Goal: Use online tool/utility: Utilize a website feature to perform a specific function

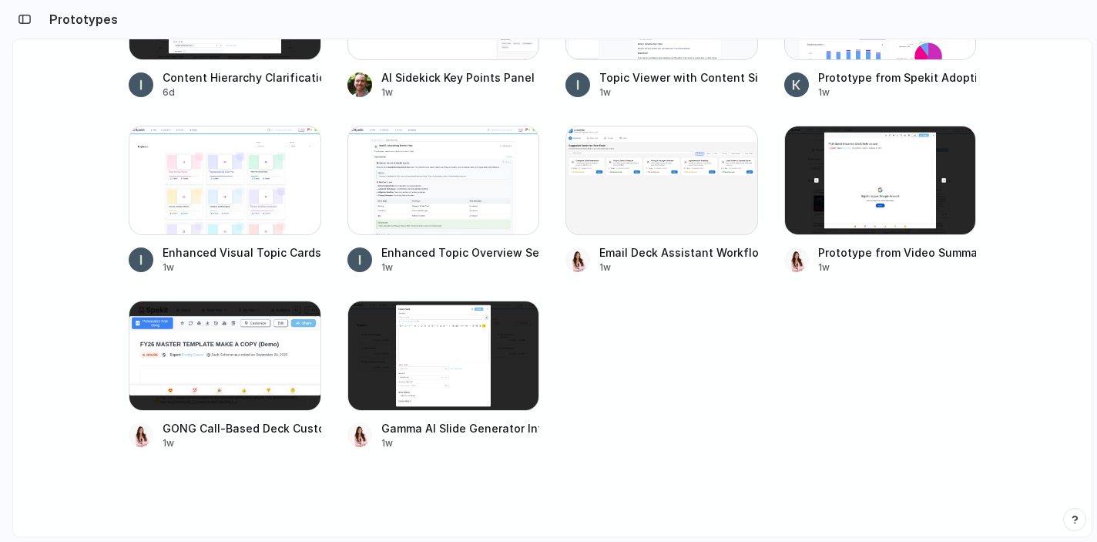
scroll to position [680, 0]
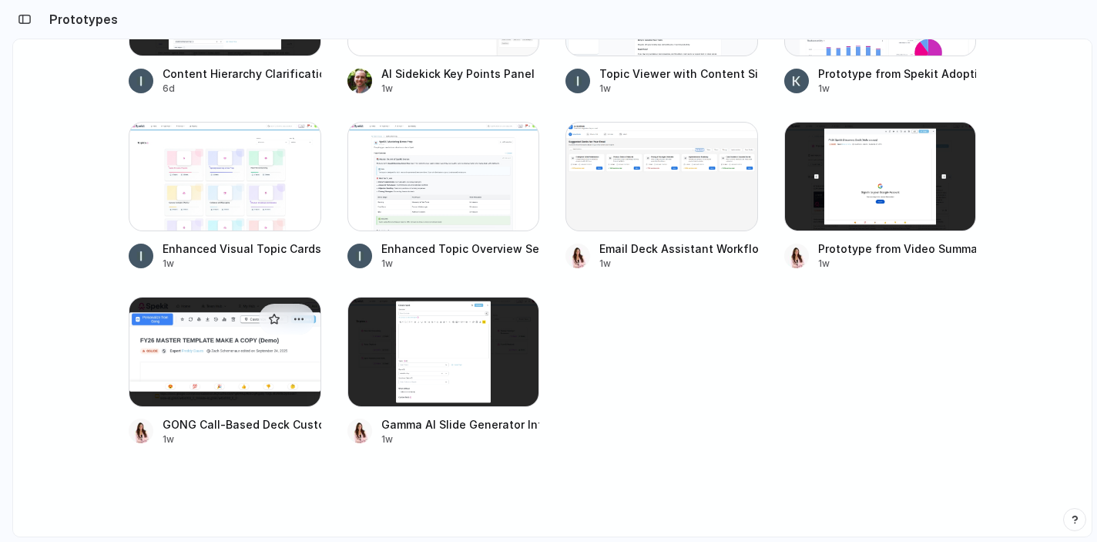
click at [224, 351] on div at bounding box center [225, 351] width 193 height 109
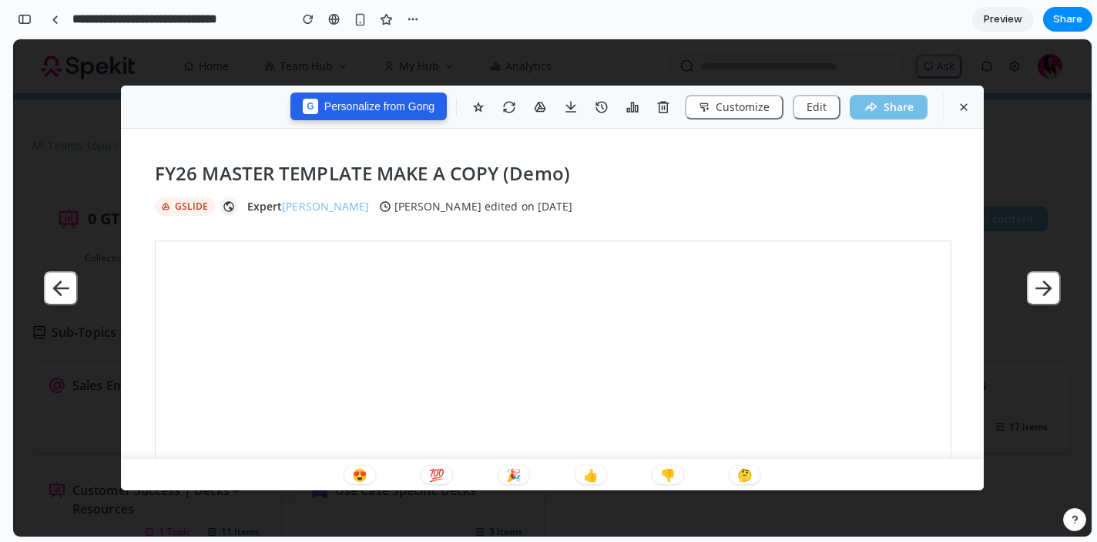
click at [399, 106] on button "G Personalize from Gong" at bounding box center [369, 106] width 156 height 28
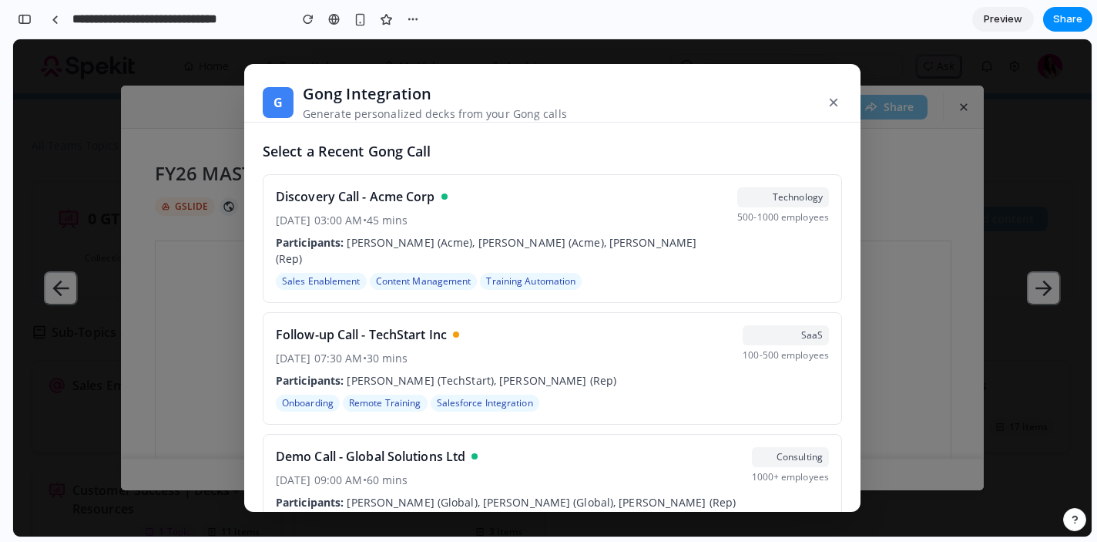
click at [832, 102] on button "×" at bounding box center [833, 103] width 17 height 28
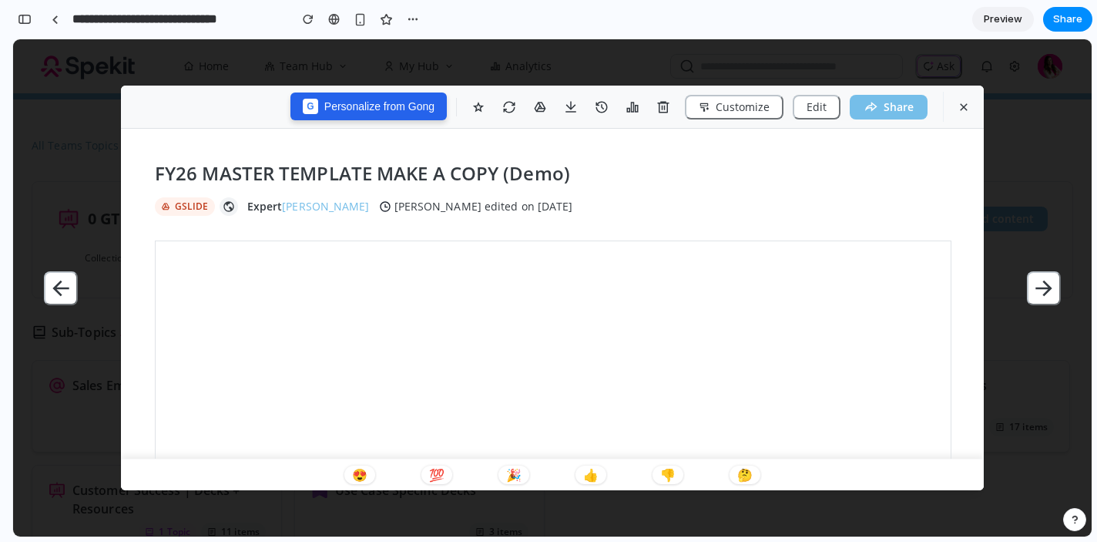
click at [372, 102] on button "G Personalize from Gong" at bounding box center [369, 106] width 156 height 28
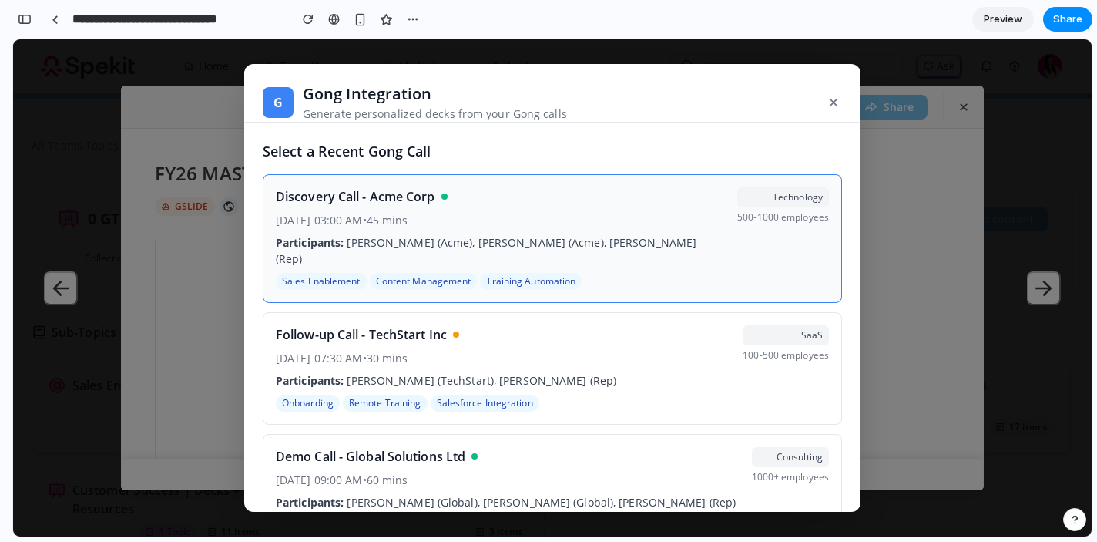
scroll to position [38, 0]
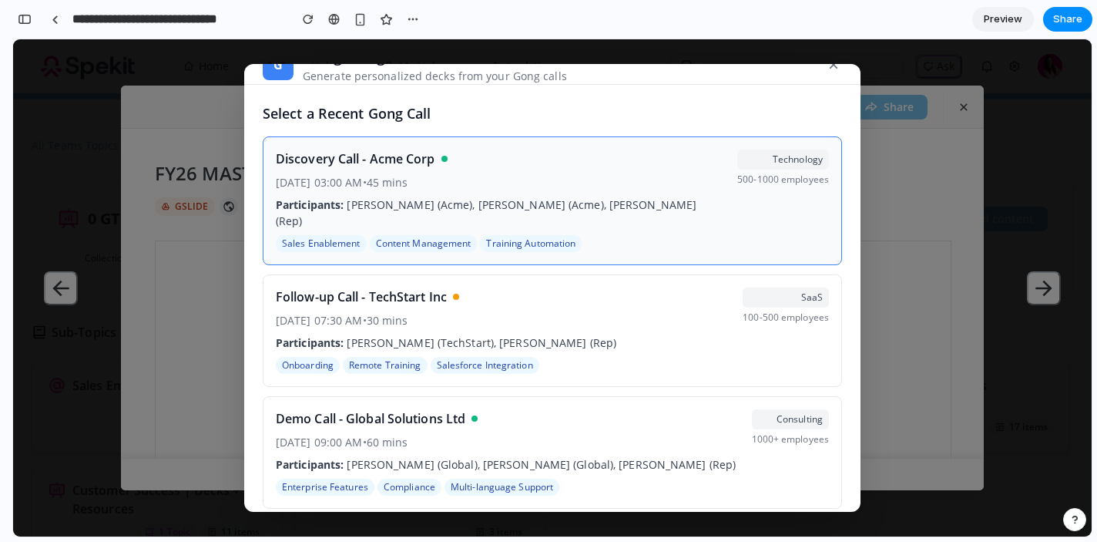
click at [431, 215] on div "Discovery Call - Acme Corp Jan 15, 2024, 03:00 AM • 45 mins Participants: John …" at bounding box center [500, 201] width 449 height 102
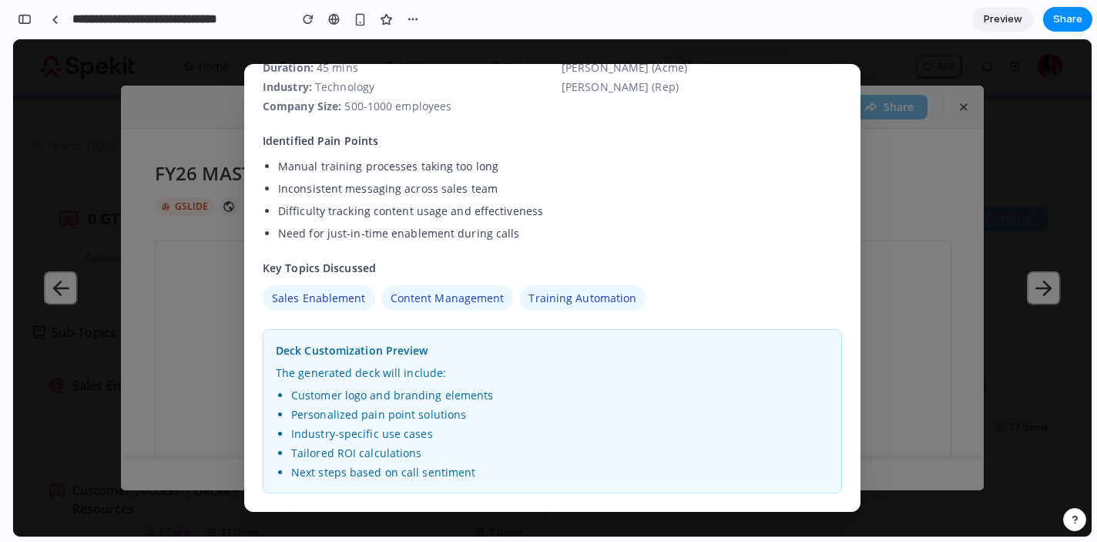
scroll to position [234, 0]
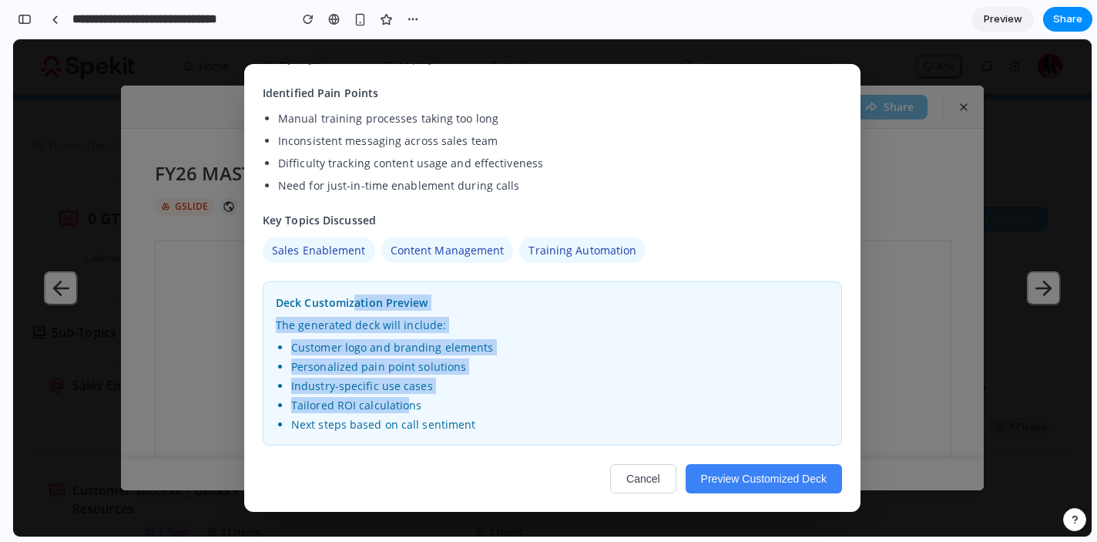
drag, startPoint x: 363, startPoint y: 321, endPoint x: 399, endPoint y: 400, distance: 87.2
click at [399, 400] on div "Deck Customization Preview The generated deck will include: Customer logo and b…" at bounding box center [553, 363] width 580 height 164
click at [674, 385] on li "Industry-specific use cases" at bounding box center [560, 386] width 538 height 16
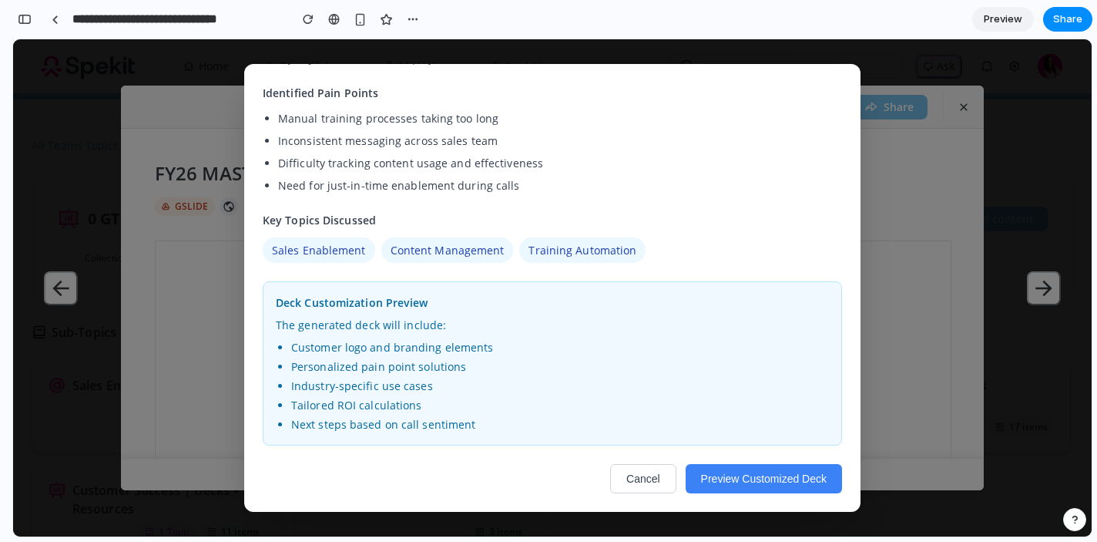
click at [772, 472] on button "Preview Customized Deck" at bounding box center [764, 478] width 156 height 29
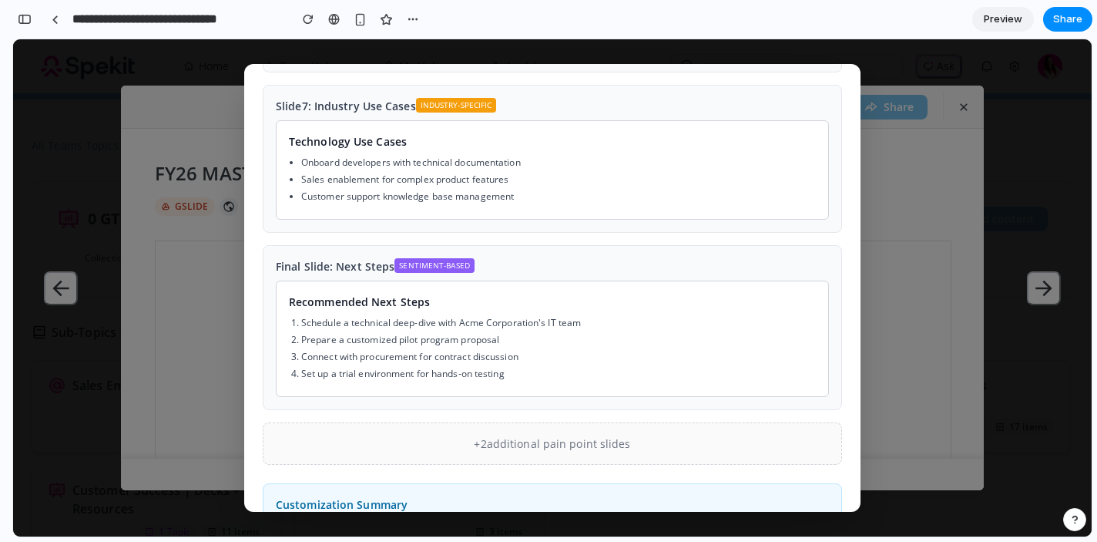
scroll to position [745, 0]
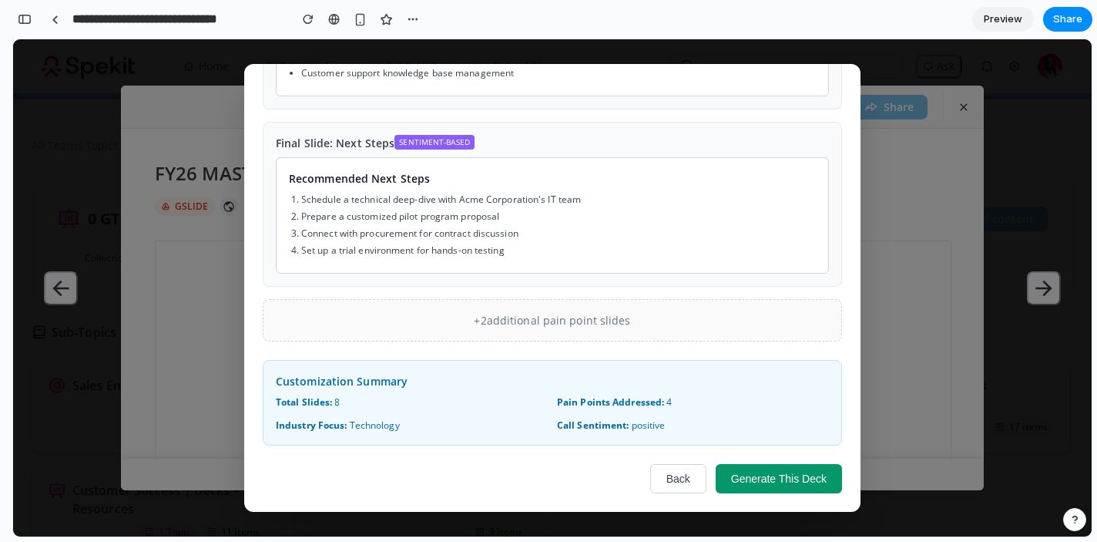
click at [764, 483] on button "Generate This Deck" at bounding box center [779, 478] width 126 height 29
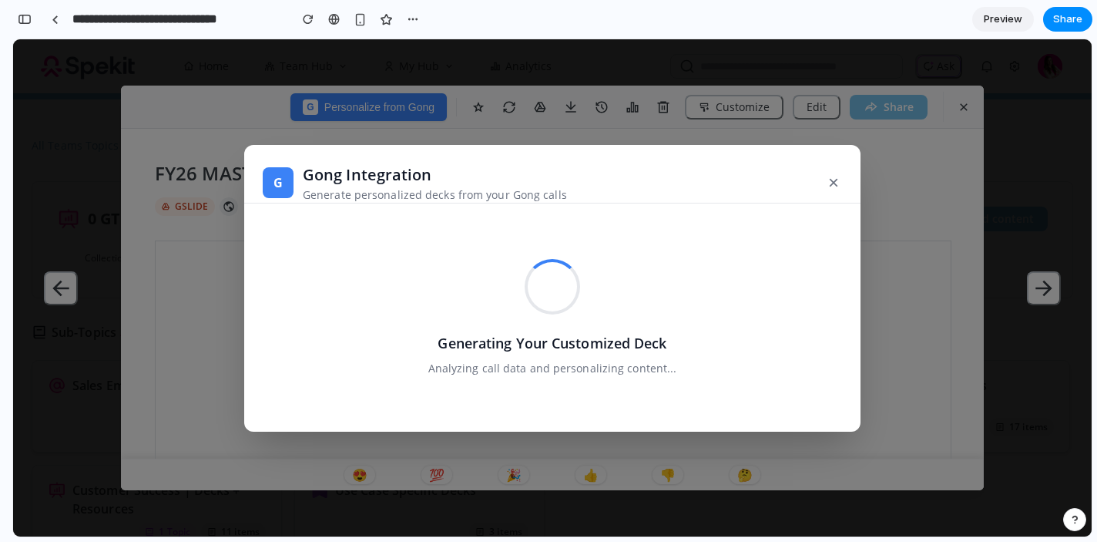
scroll to position [0, 0]
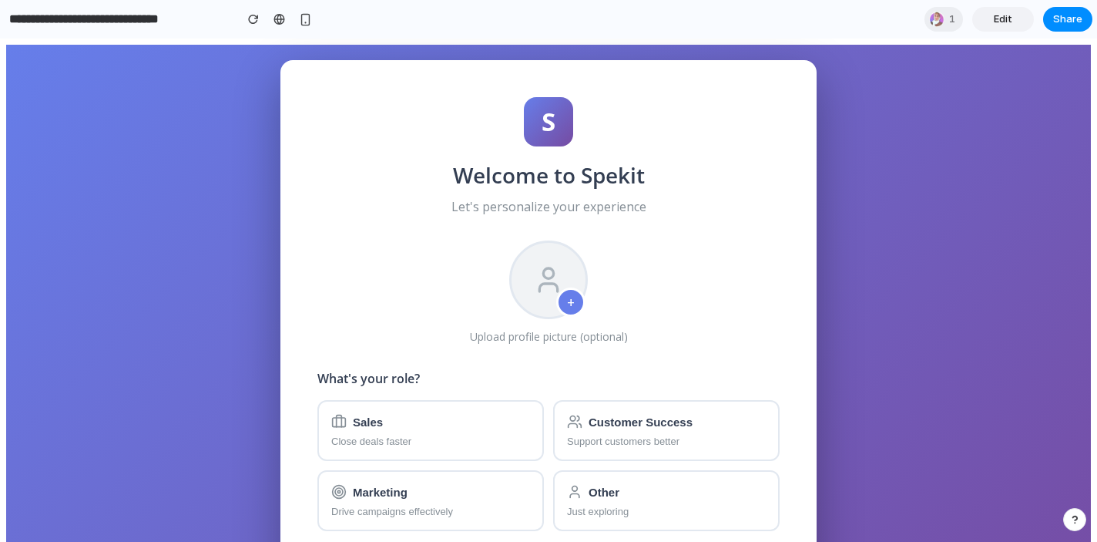
scroll to position [109, 0]
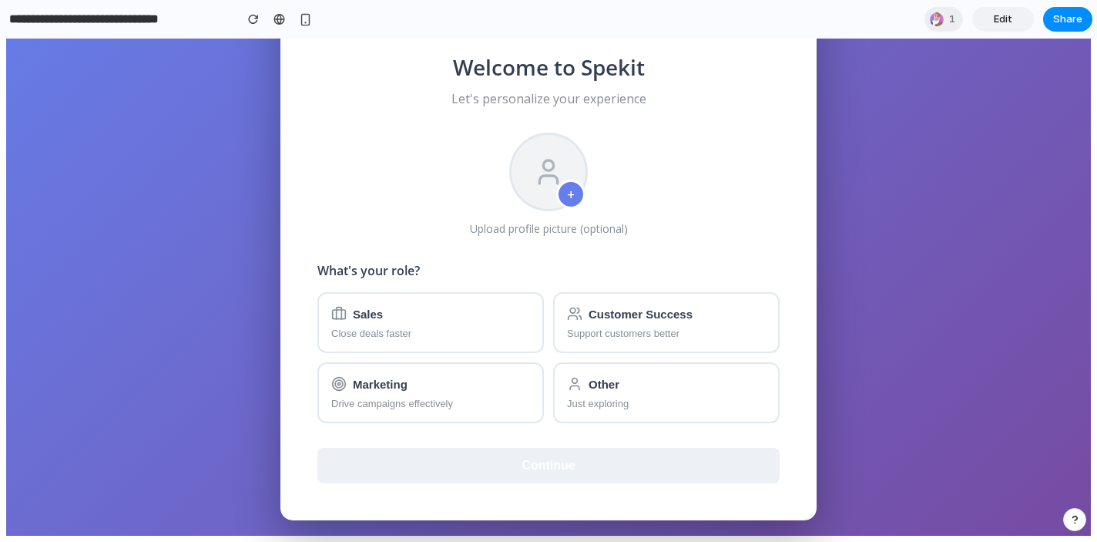
click at [464, 434] on div "S Welcome to Spekit Let's personalize your experience + Upload profile picture …" at bounding box center [549, 236] width 536 height 568
click at [432, 340] on button "Sales Close deals faster" at bounding box center [430, 322] width 227 height 61
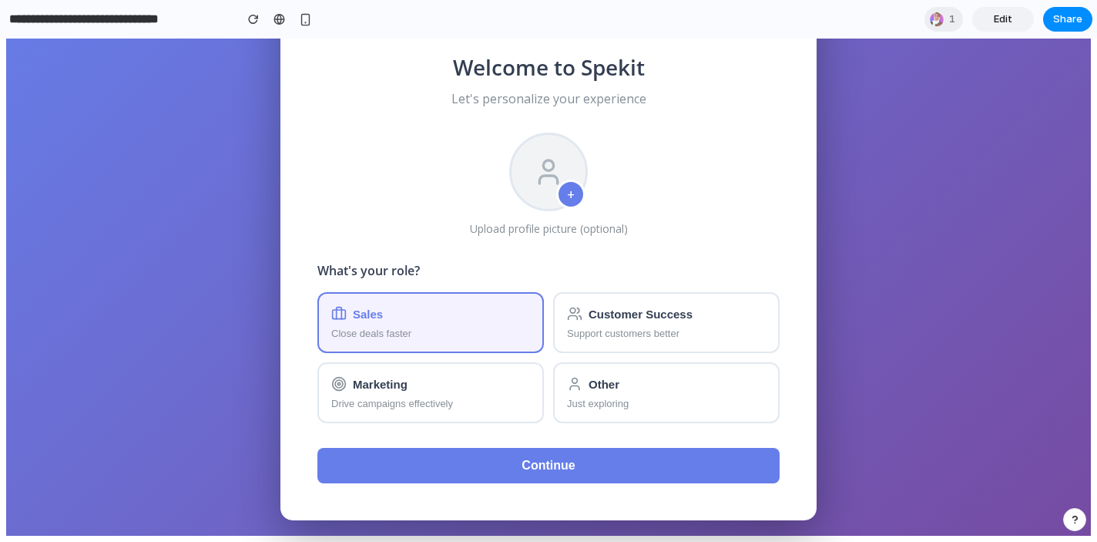
click at [524, 469] on span "Continue" at bounding box center [548, 465] width 53 height 13
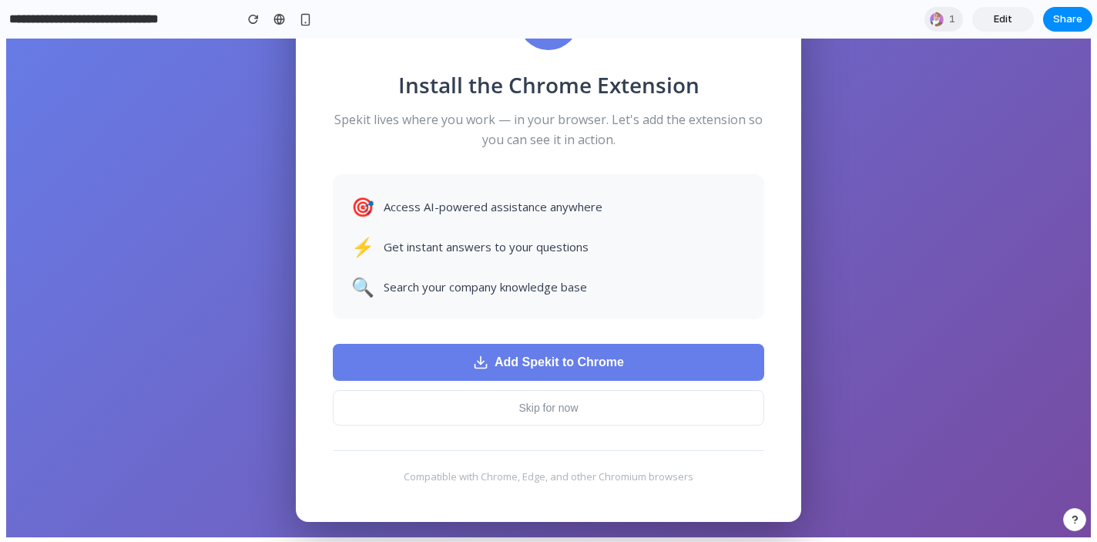
scroll to position [103, 0]
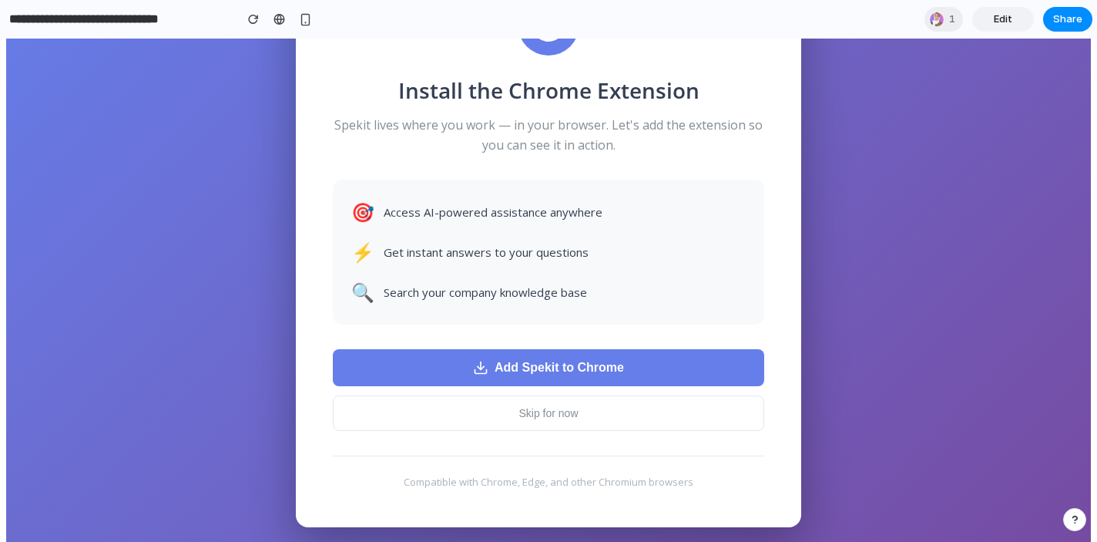
click at [533, 365] on span "Add Spekit to Chrome" at bounding box center [559, 368] width 129 height 14
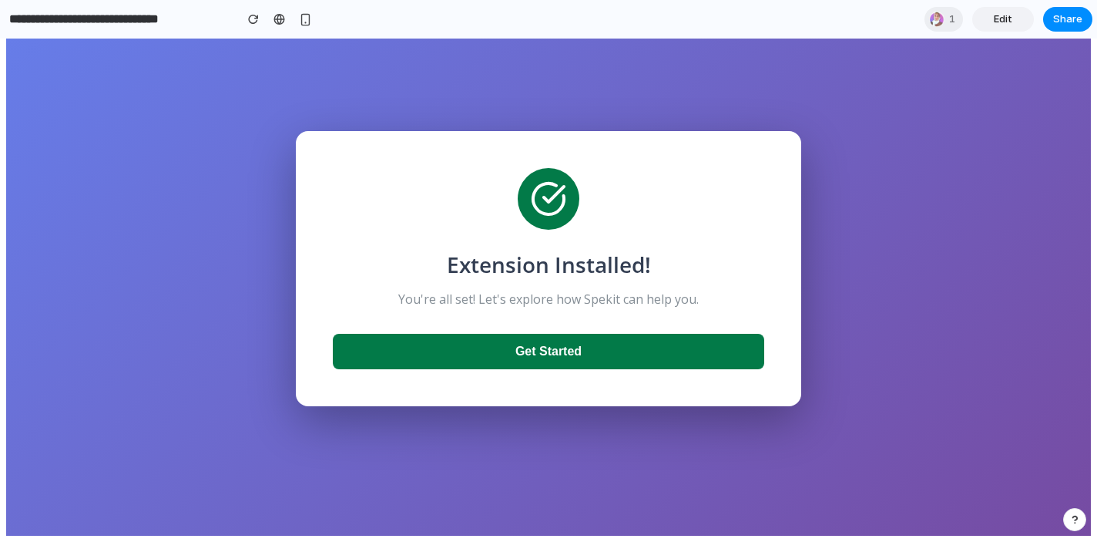
click at [594, 348] on button "Get Started" at bounding box center [549, 351] width 432 height 35
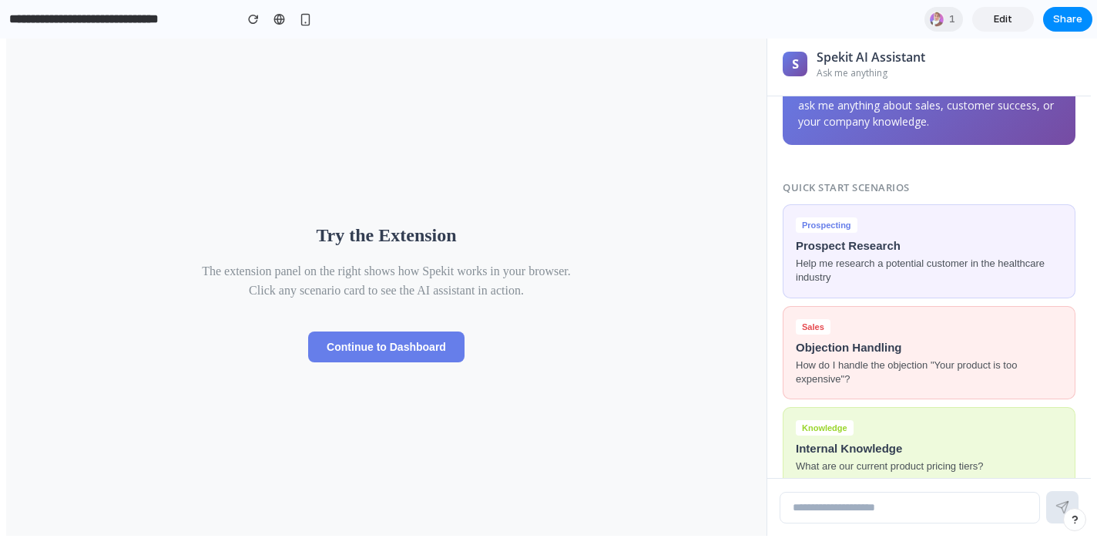
scroll to position [0, 0]
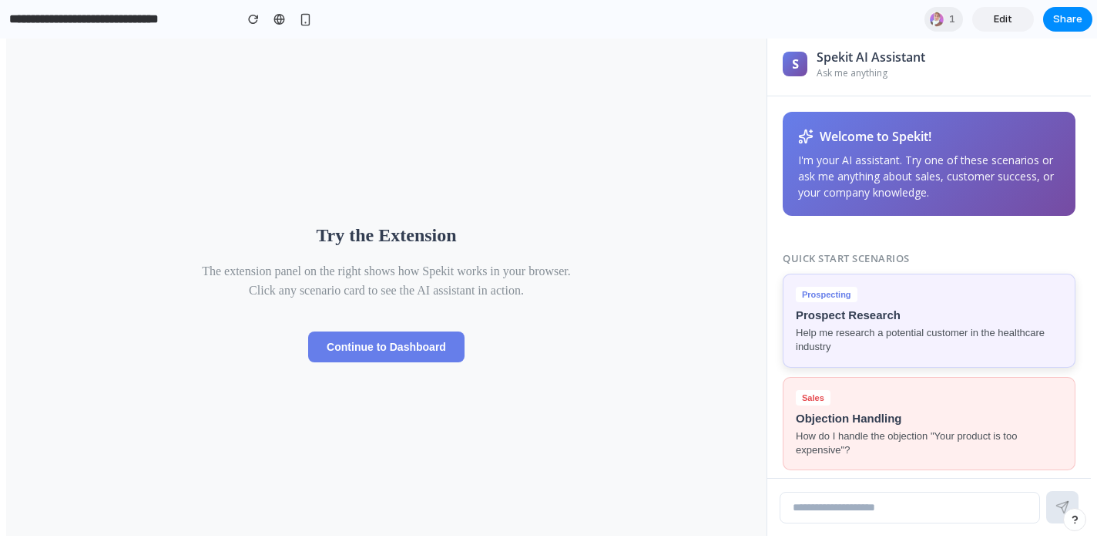
click at [917, 335] on p "Help me research a potential customer in the healthcare industry" at bounding box center [929, 340] width 267 height 28
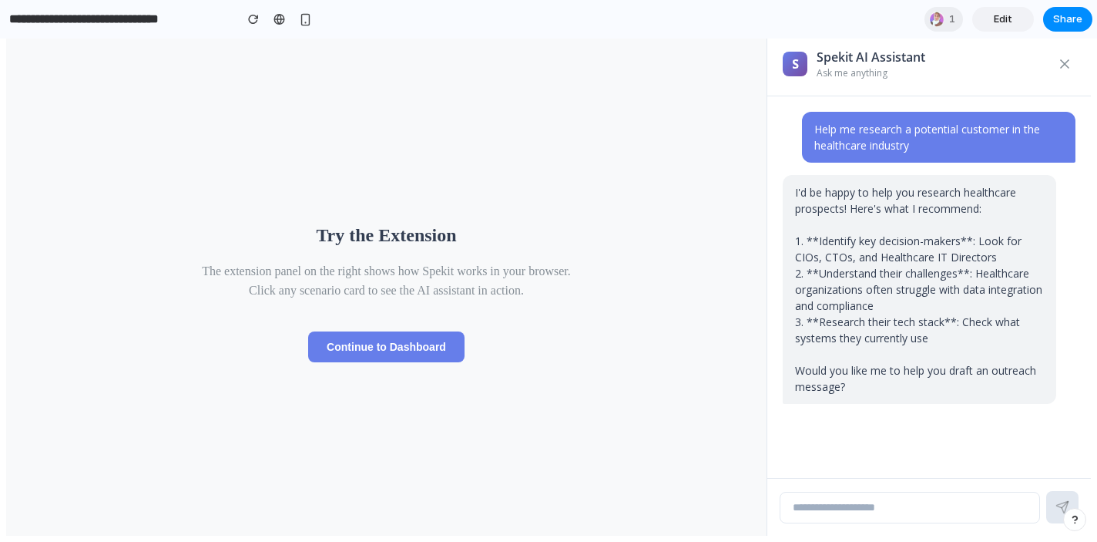
click at [810, 259] on p "I'd be happy to help you research healthcare prospects! Here's what I recommend…" at bounding box center [919, 289] width 249 height 210
click at [945, 25] on div "1" at bounding box center [944, 19] width 39 height 25
click at [674, 264] on div "Seen by [PERSON_NAME] [PERSON_NAME]" at bounding box center [548, 271] width 1097 height 542
